Goal: Information Seeking & Learning: Learn about a topic

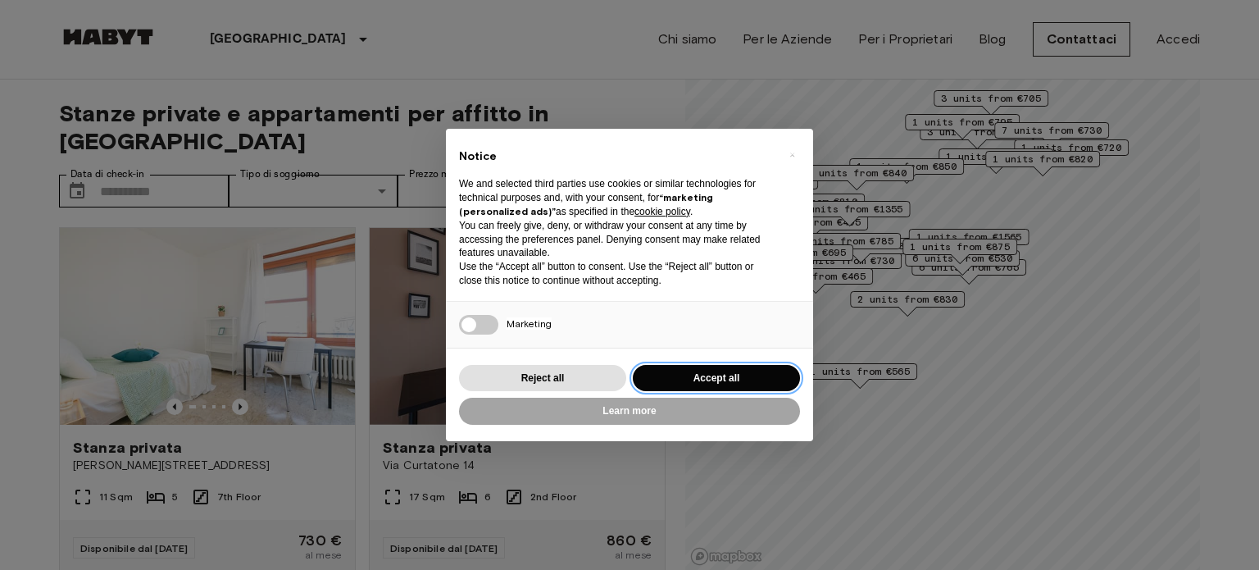
click at [751, 370] on button "Accept all" at bounding box center [716, 378] width 167 height 27
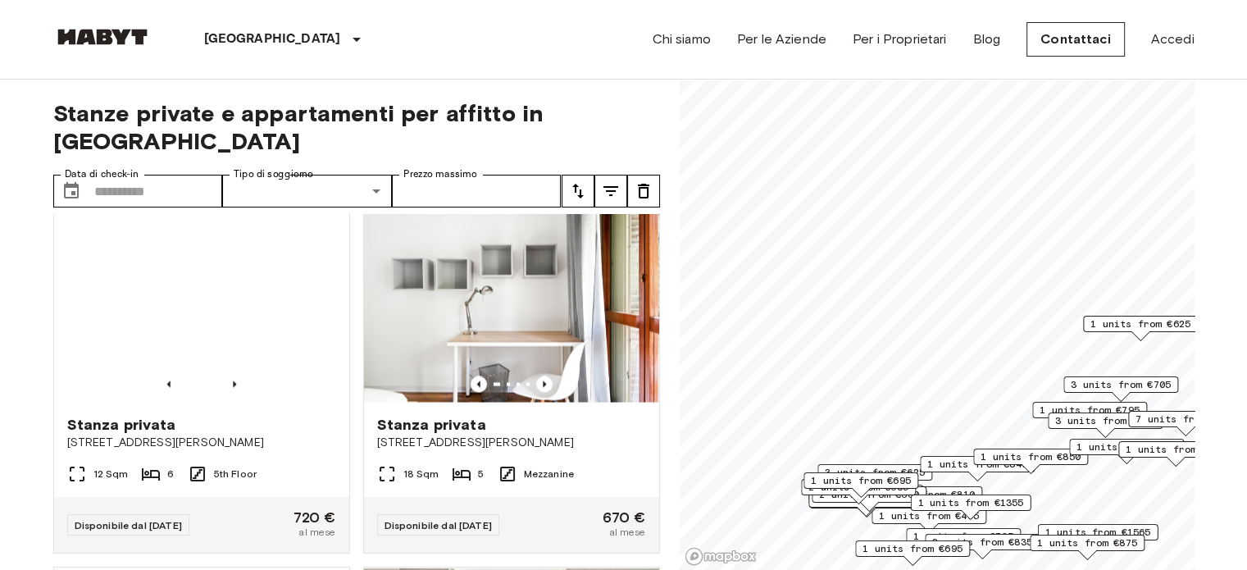
scroll to position [2986, 0]
